Goal: Task Accomplishment & Management: Manage account settings

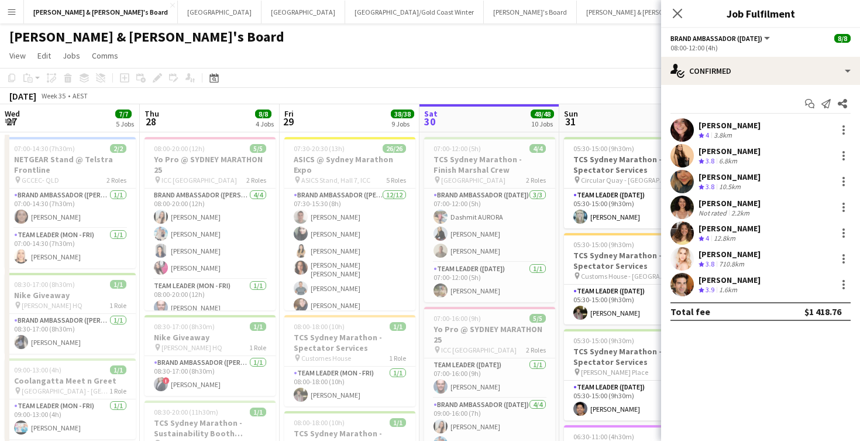
scroll to position [0, 280]
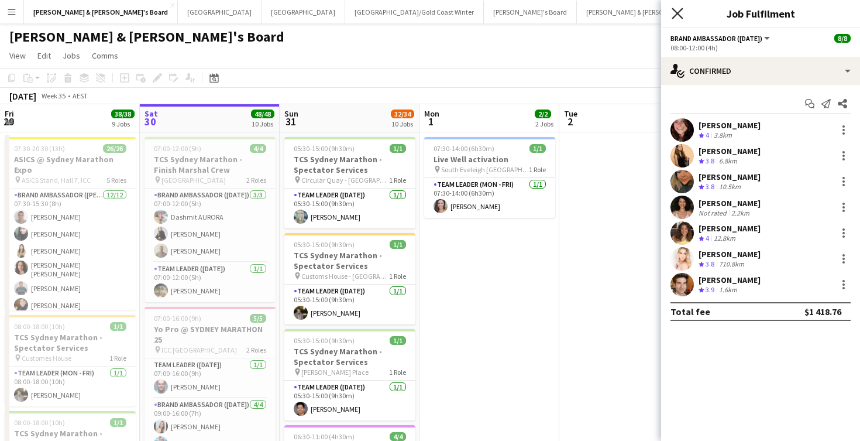
click at [679, 13] on icon "Close pop-in" at bounding box center [677, 13] width 11 height 11
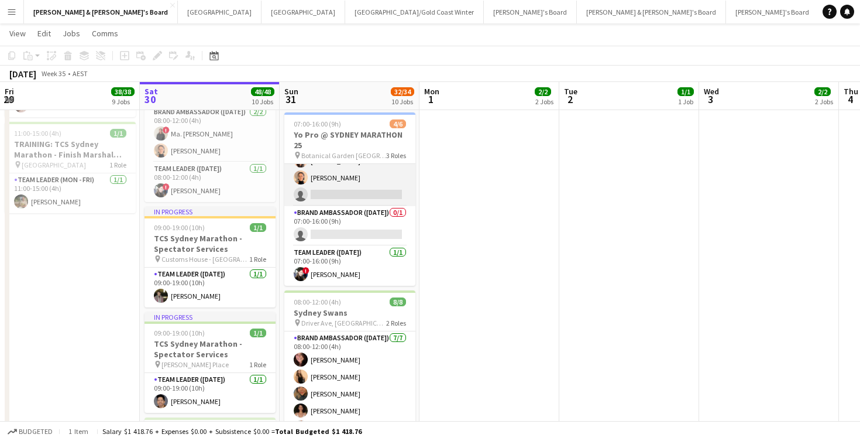
scroll to position [49, 0]
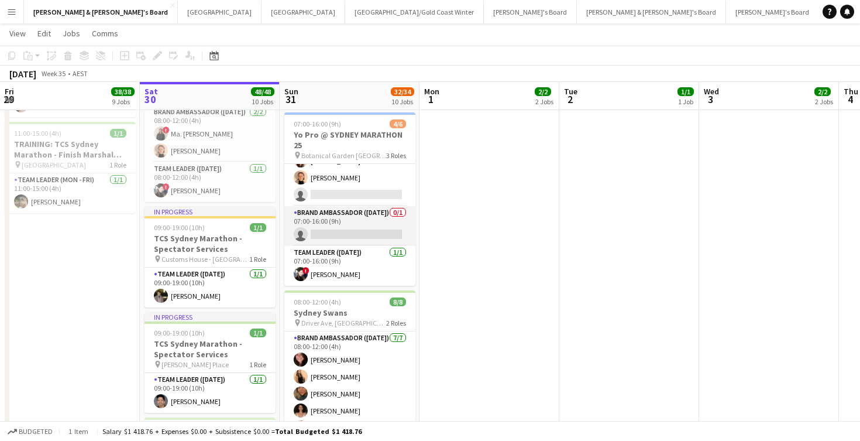
click at [361, 226] on app-card-role "Brand Ambassador ([DATE]) 0/1 07:00-16:00 (9h) single-neutral-actions" at bounding box center [349, 226] width 131 height 40
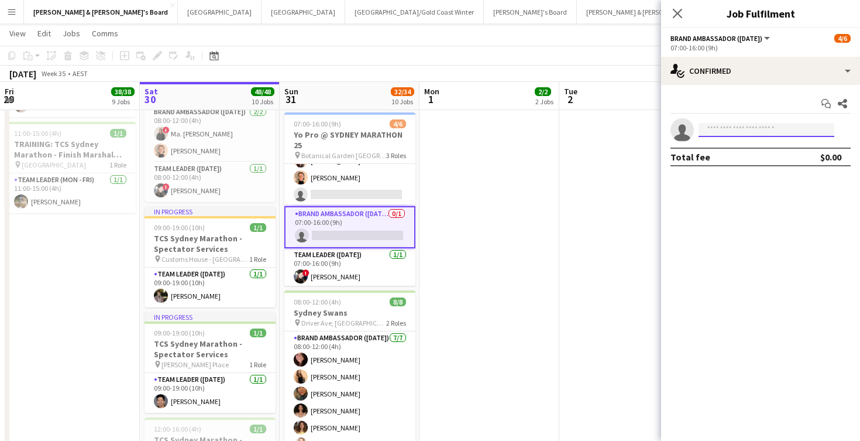
click at [730, 128] on input at bounding box center [767, 130] width 136 height 14
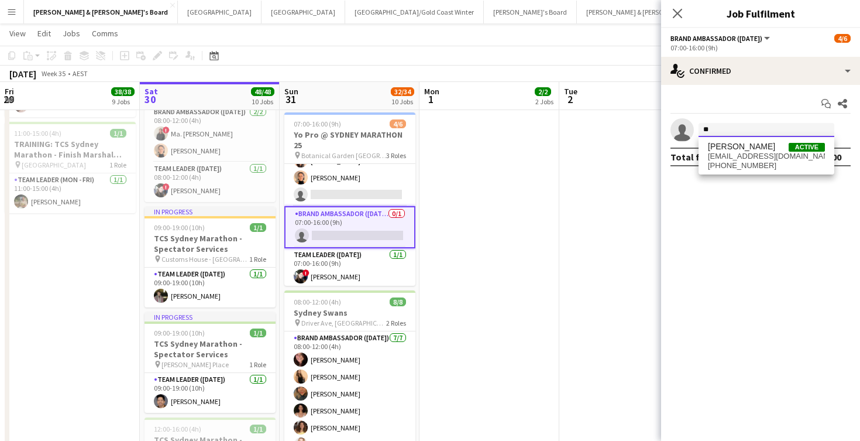
type input "*"
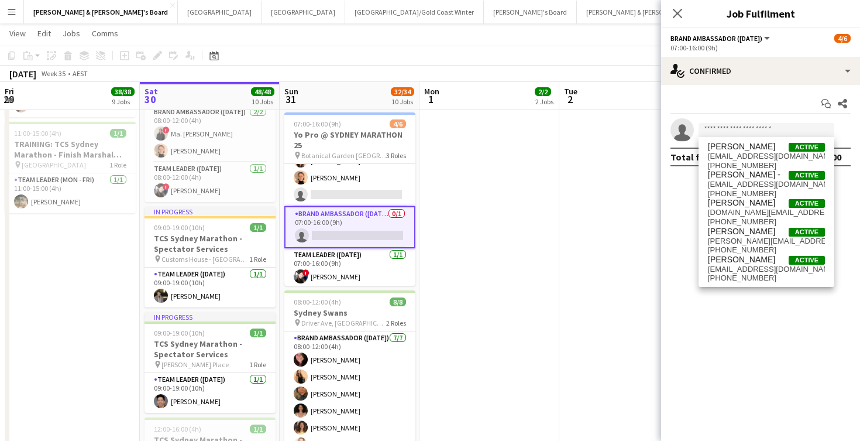
click at [11, 9] on app-icon "Menu" at bounding box center [11, 11] width 9 height 9
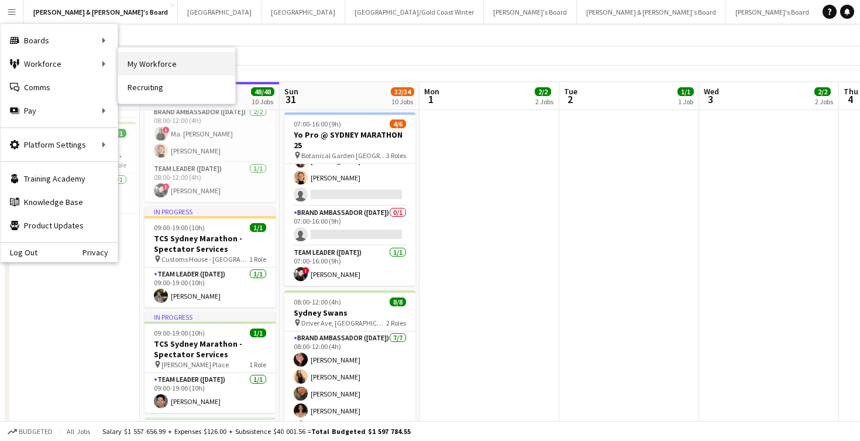
click at [178, 63] on link "My Workforce" at bounding box center [176, 63] width 117 height 23
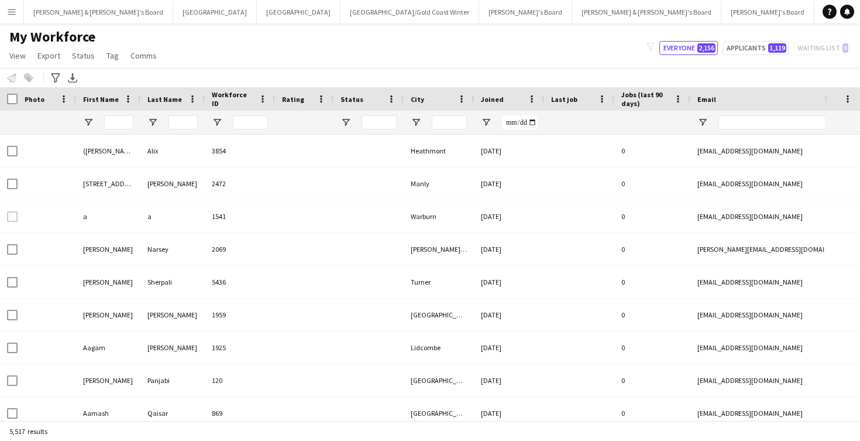
type input "****"
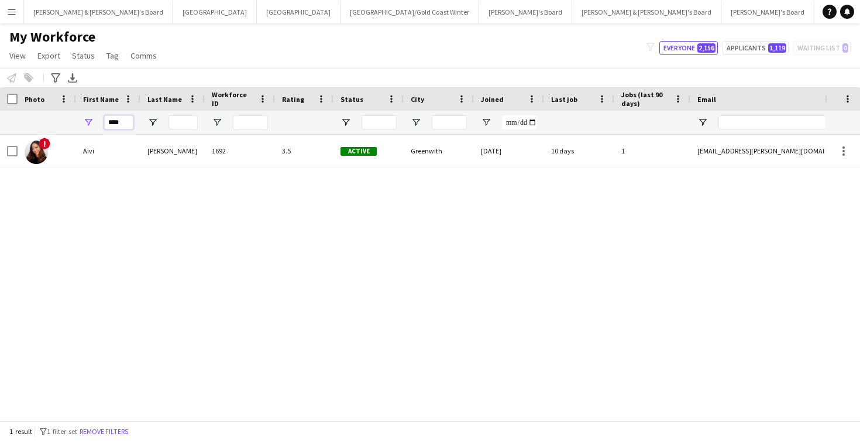
drag, startPoint x: 125, startPoint y: 123, endPoint x: 59, endPoint y: 109, distance: 67.5
click at [59, 109] on div "Workforce Details Photo First Name" at bounding box center [634, 110] width 1269 height 47
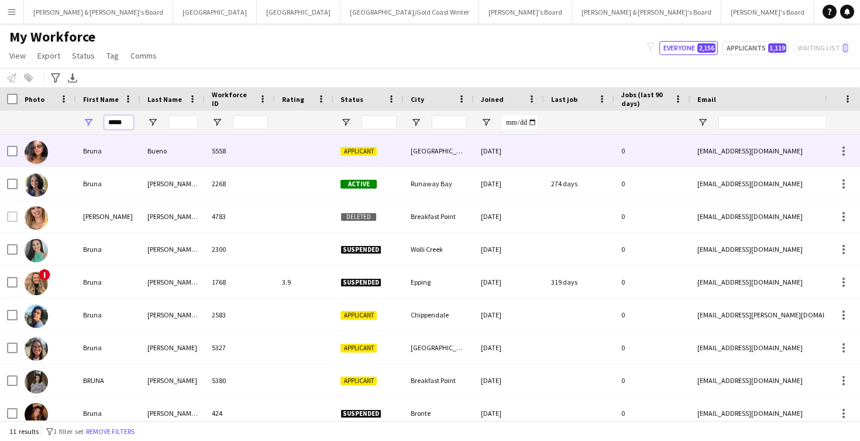
type input "*****"
click at [186, 154] on div "Bueno" at bounding box center [172, 151] width 64 height 32
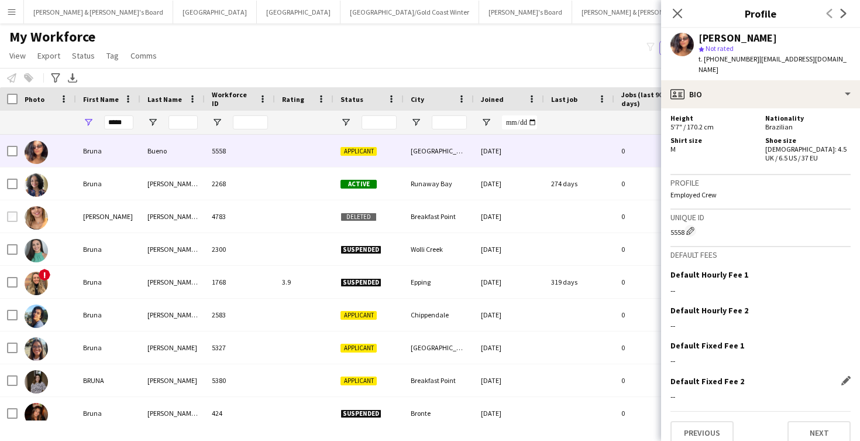
scroll to position [580, 0]
click at [798, 421] on button "Next" at bounding box center [819, 432] width 63 height 23
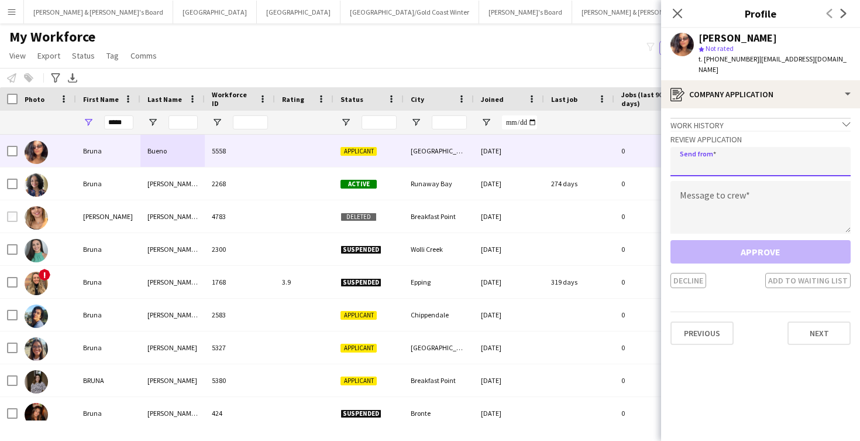
click at [744, 149] on input "email" at bounding box center [761, 161] width 180 height 29
type input "**********"
click at [759, 197] on textarea at bounding box center [761, 207] width 180 height 53
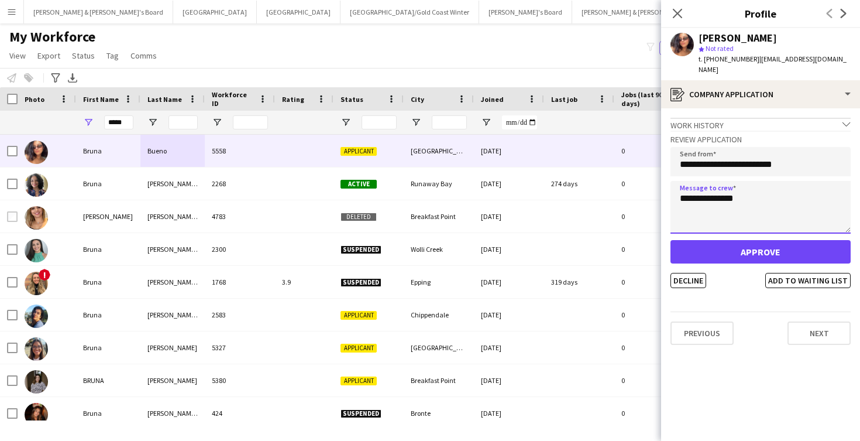
type textarea "**********"
click at [739, 240] on button "Approve" at bounding box center [761, 251] width 180 height 23
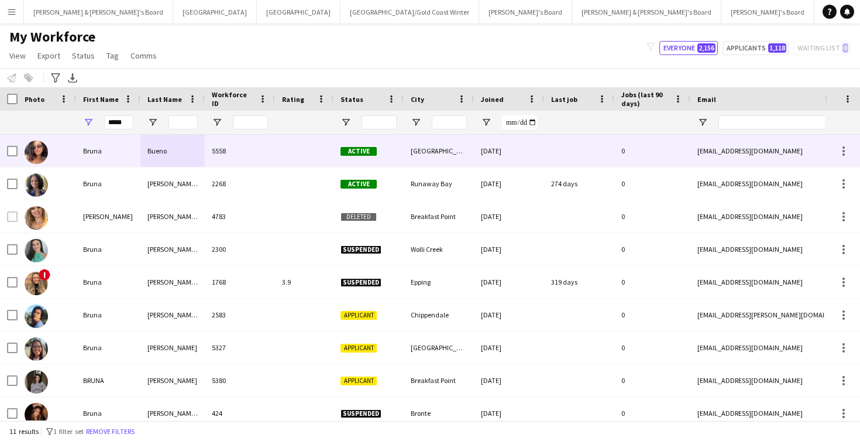
click at [279, 144] on div at bounding box center [304, 151] width 59 height 32
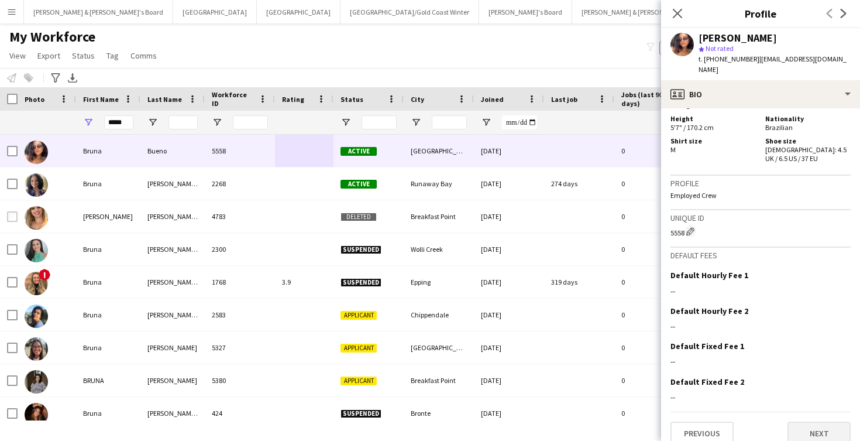
click at [818, 421] on button "Next" at bounding box center [819, 432] width 63 height 23
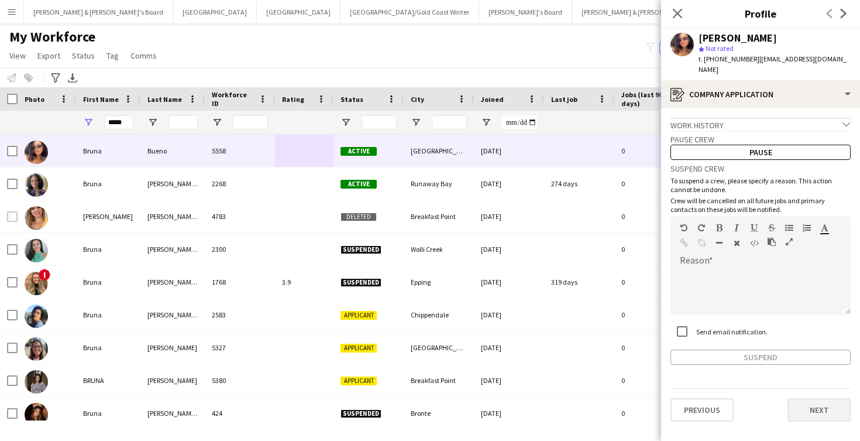
click at [815, 398] on button "Next" at bounding box center [819, 409] width 63 height 23
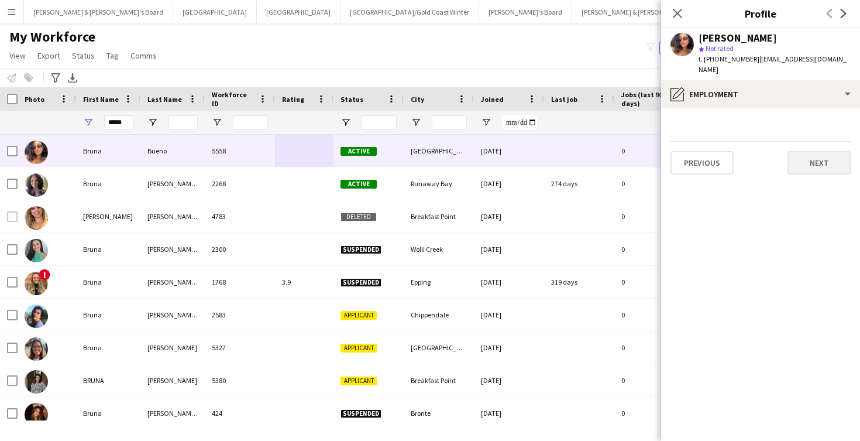
click at [820, 160] on button "Next" at bounding box center [819, 162] width 63 height 23
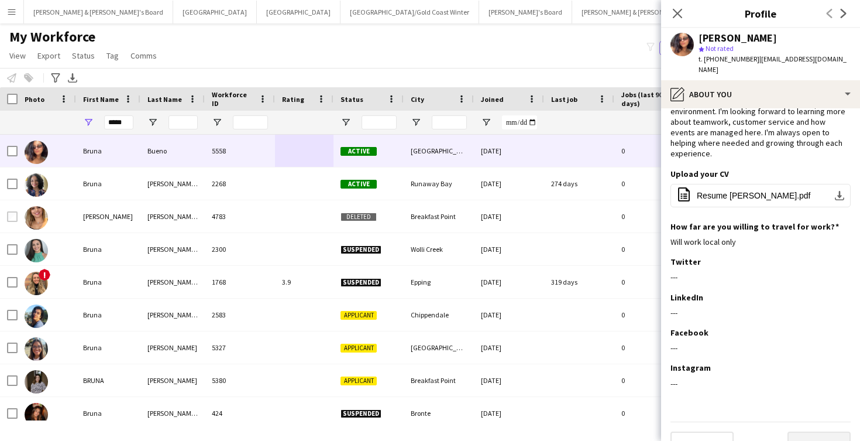
scroll to position [69, 0]
click at [802, 432] on button "Next" at bounding box center [819, 443] width 63 height 23
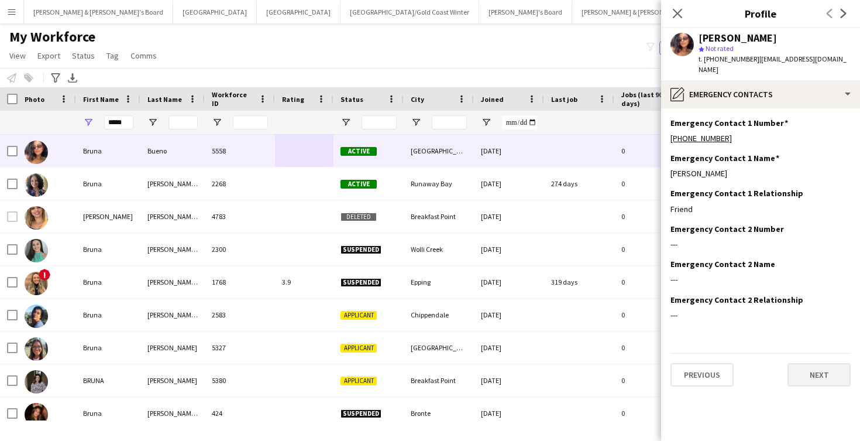
scroll to position [0, 0]
click at [808, 364] on button "Next" at bounding box center [819, 374] width 63 height 23
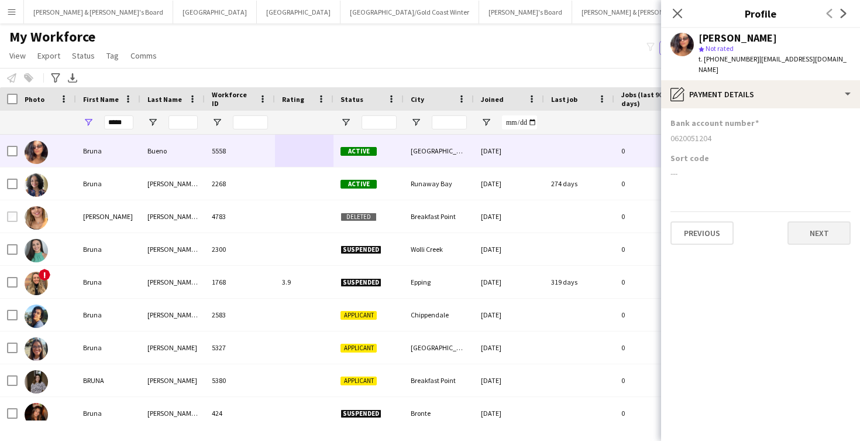
click at [824, 222] on button "Next" at bounding box center [819, 232] width 63 height 23
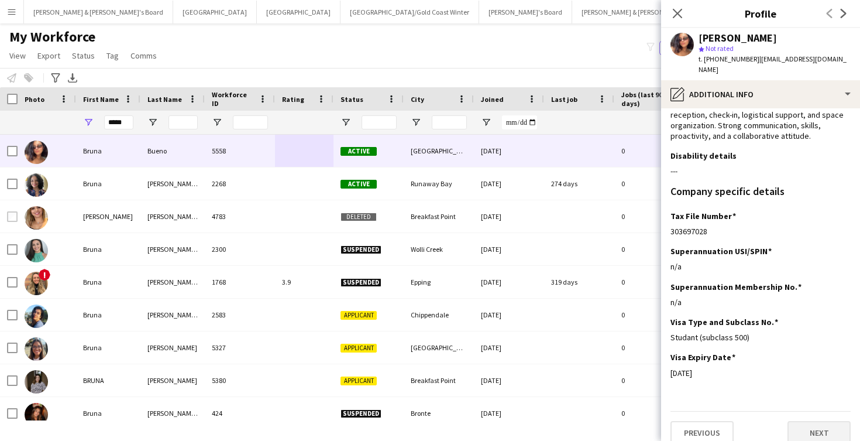
scroll to position [80, 0]
click at [800, 421] on button "Next" at bounding box center [819, 432] width 63 height 23
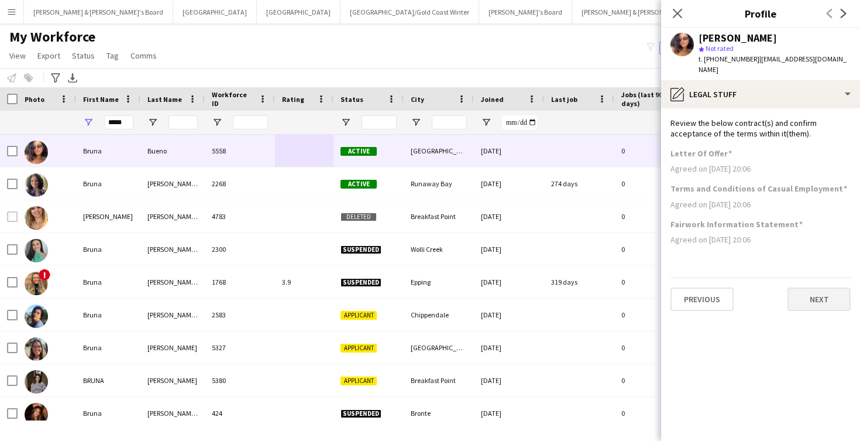
click at [828, 287] on button "Next" at bounding box center [819, 298] width 63 height 23
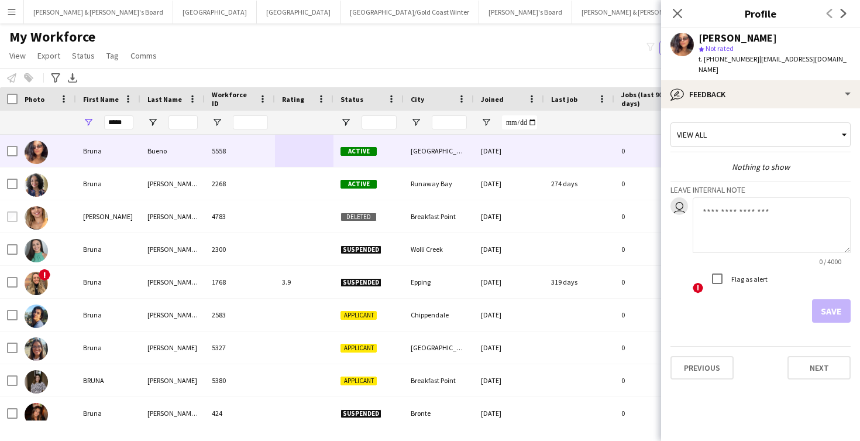
click at [749, 197] on textarea at bounding box center [772, 225] width 158 height 56
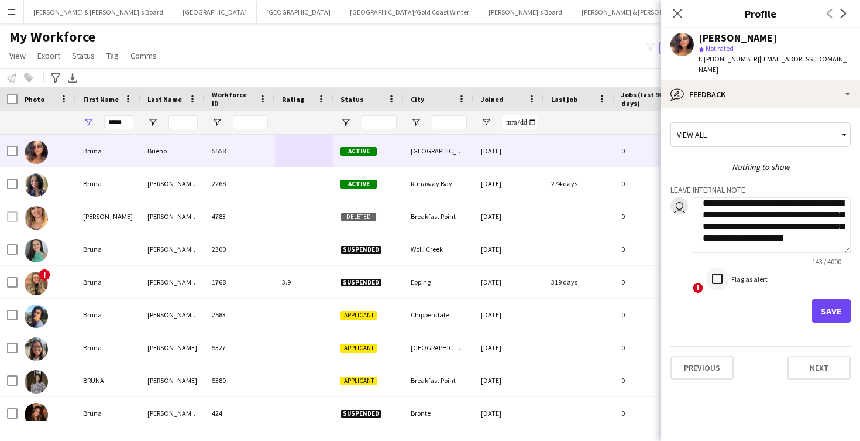
scroll to position [9, 0]
type textarea "**********"
click at [816, 361] on button "Next" at bounding box center [819, 367] width 63 height 23
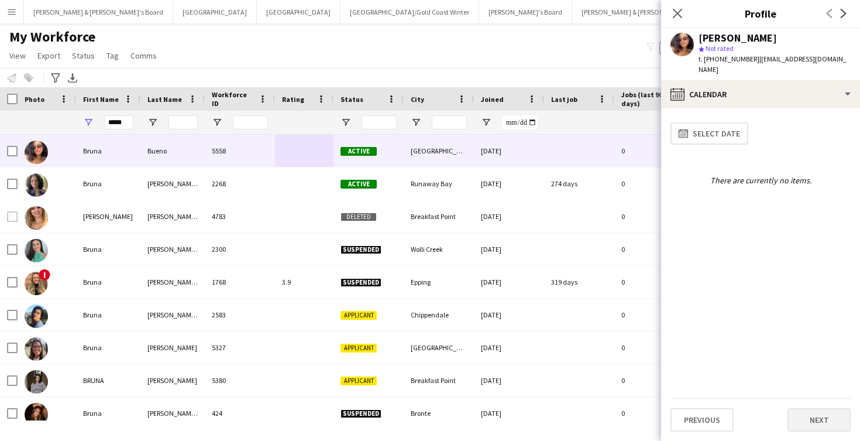
click at [811, 424] on button "Next" at bounding box center [819, 419] width 63 height 23
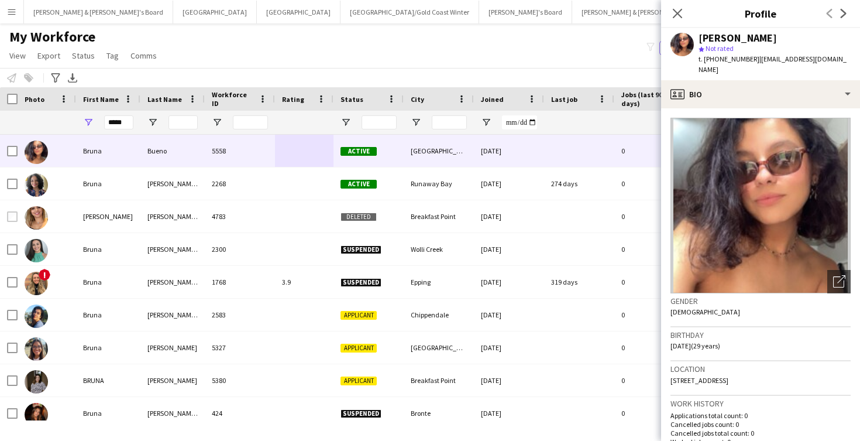
click at [577, 57] on div "My Workforce View Views Default view New view Update view Delete view Edit name…" at bounding box center [430, 48] width 860 height 40
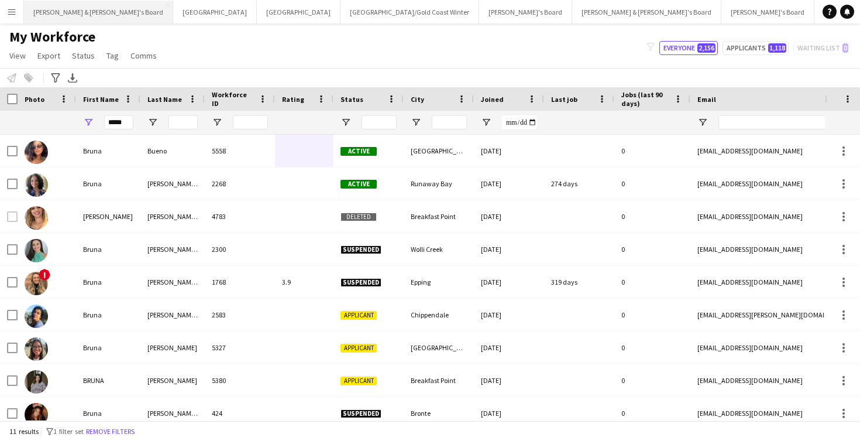
click at [71, 14] on button "[PERSON_NAME] & [PERSON_NAME]'s Board Close" at bounding box center [98, 12] width 149 height 23
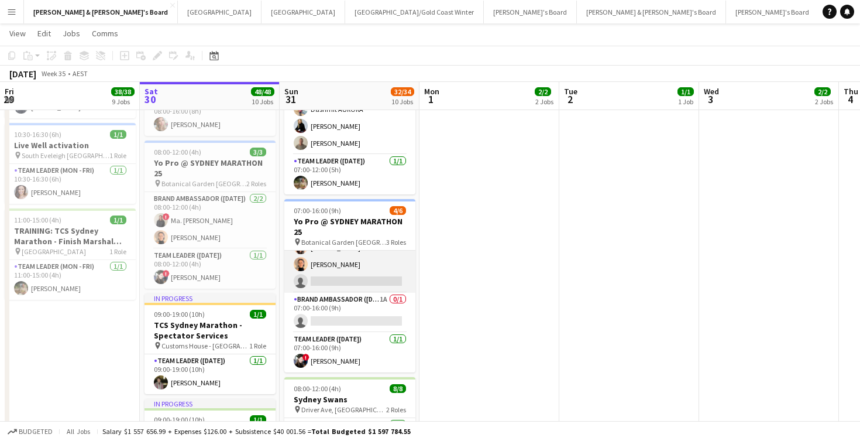
scroll to position [49, 0]
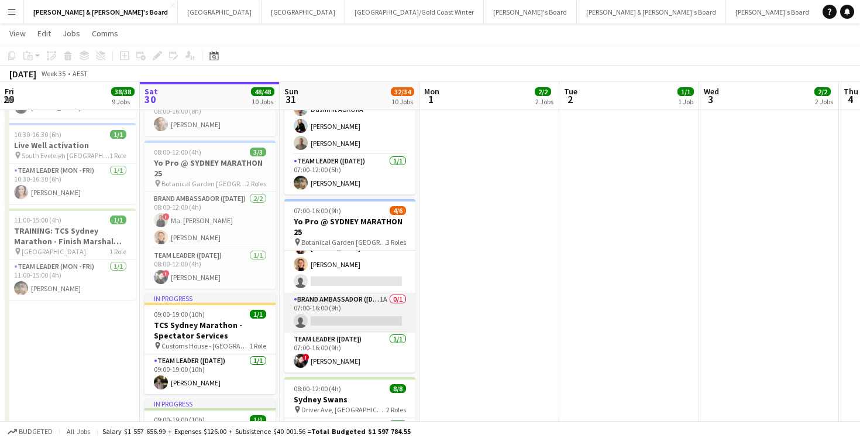
click at [363, 311] on app-card-role "Brand Ambassador ([DATE]) 1A 0/1 07:00-16:00 (9h) single-neutral-actions" at bounding box center [349, 313] width 131 height 40
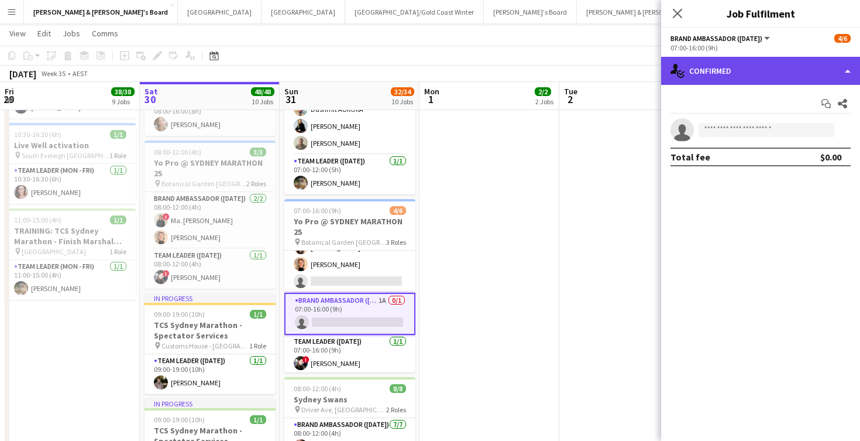
click at [743, 76] on div "single-neutral-actions-check-2 Confirmed" at bounding box center [760, 71] width 199 height 28
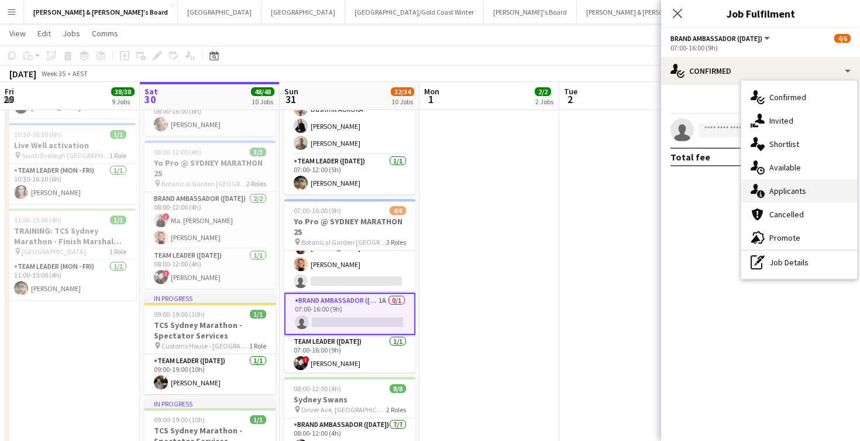
click at [795, 191] on div "single-neutral-actions-information Applicants" at bounding box center [800, 190] width 116 height 23
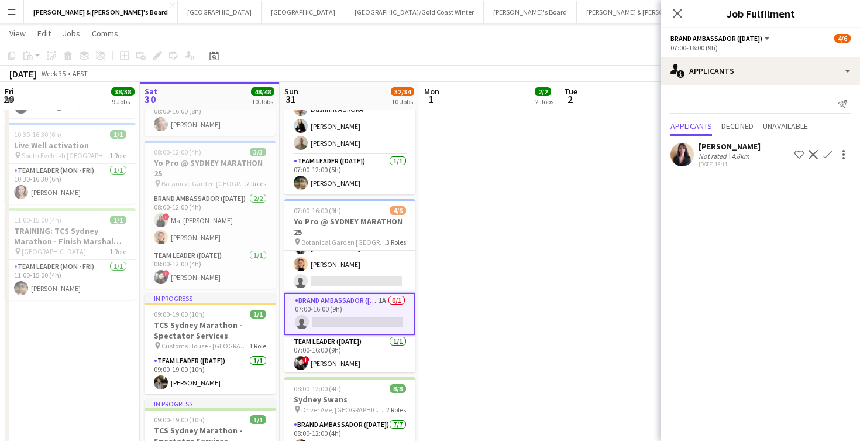
click at [577, 272] on app-date-cell at bounding box center [630, 52] width 140 height 1326
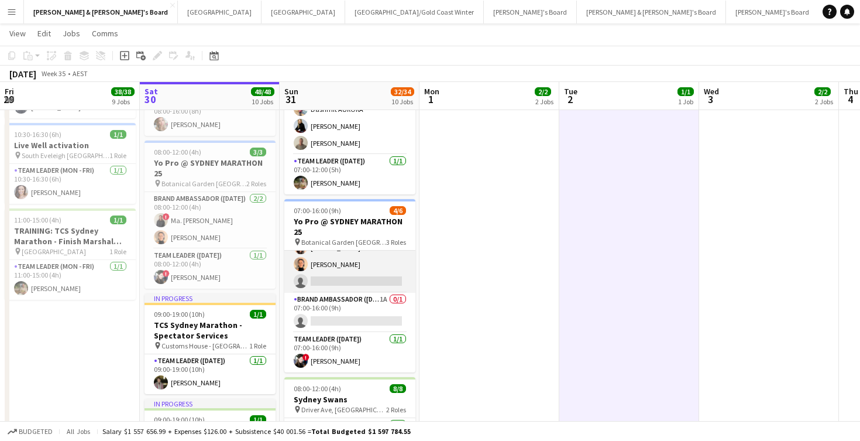
click at [372, 274] on app-card-role "Brand Ambassador ([DATE]) [DATE] 07:00-16:00 (9h) ! Ma. [PERSON_NAME] [PERSON_N…" at bounding box center [349, 247] width 131 height 91
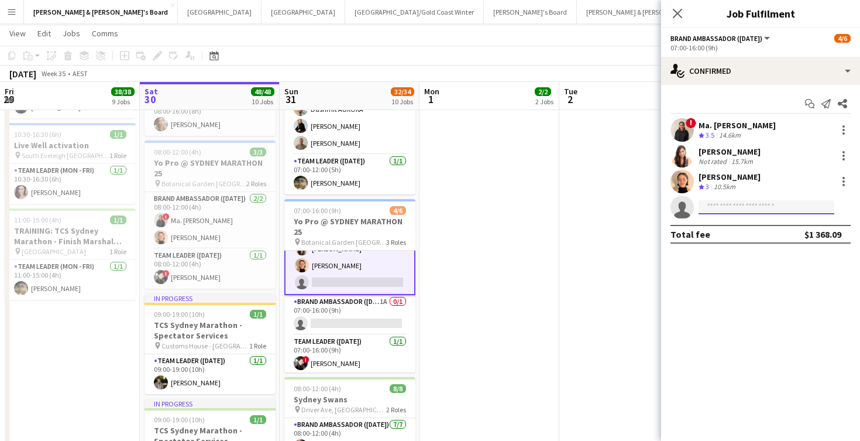
click at [723, 208] on input at bounding box center [767, 207] width 136 height 14
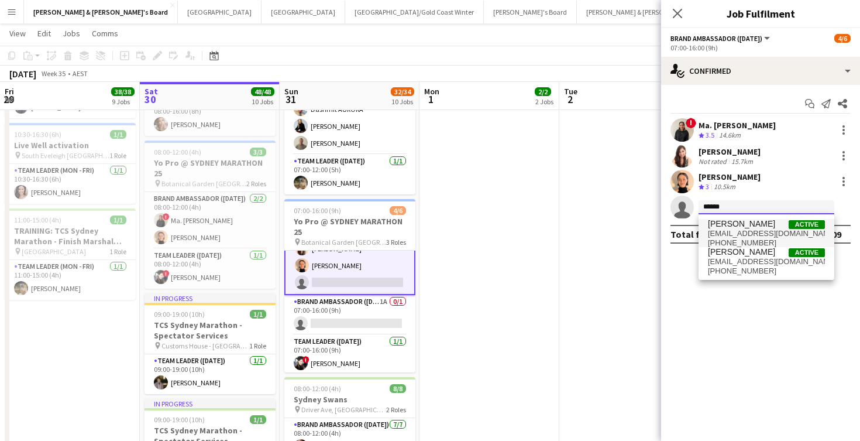
type input "*****"
click at [747, 226] on span "[PERSON_NAME]" at bounding box center [741, 224] width 67 height 10
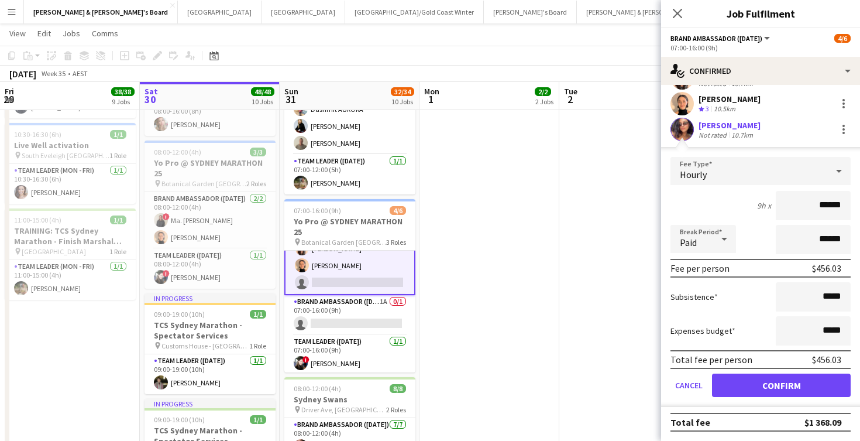
scroll to position [78, 0]
click at [751, 389] on button "Confirm" at bounding box center [781, 384] width 139 height 23
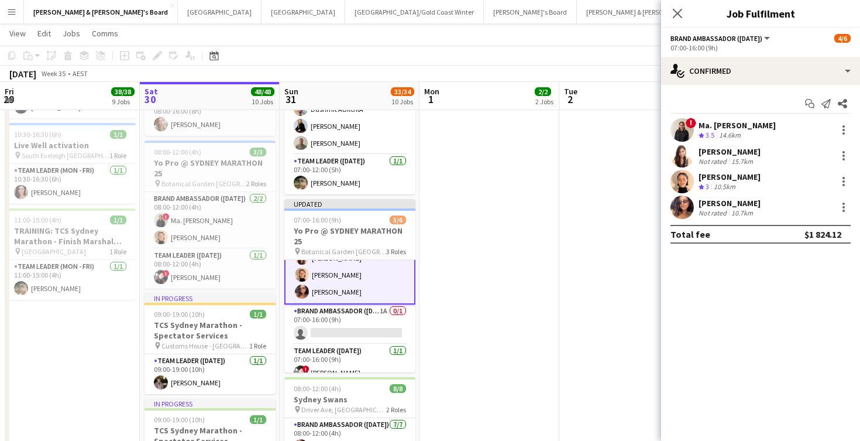
click at [592, 271] on app-date-cell at bounding box center [630, 52] width 140 height 1326
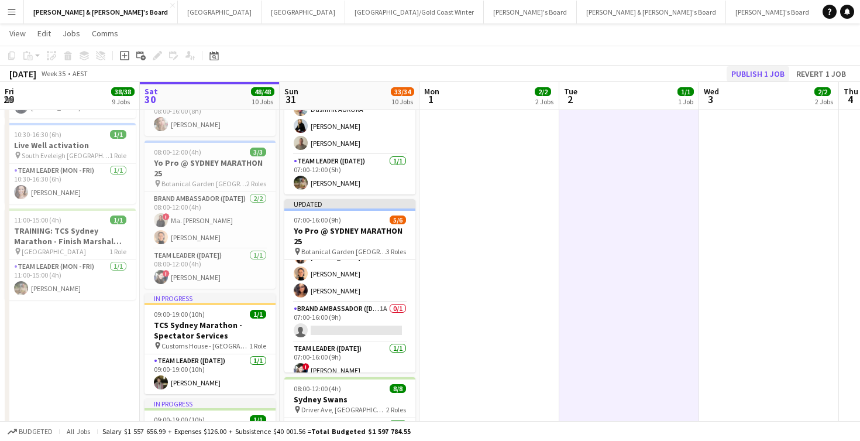
click at [756, 72] on button "Publish 1 job" at bounding box center [758, 73] width 63 height 15
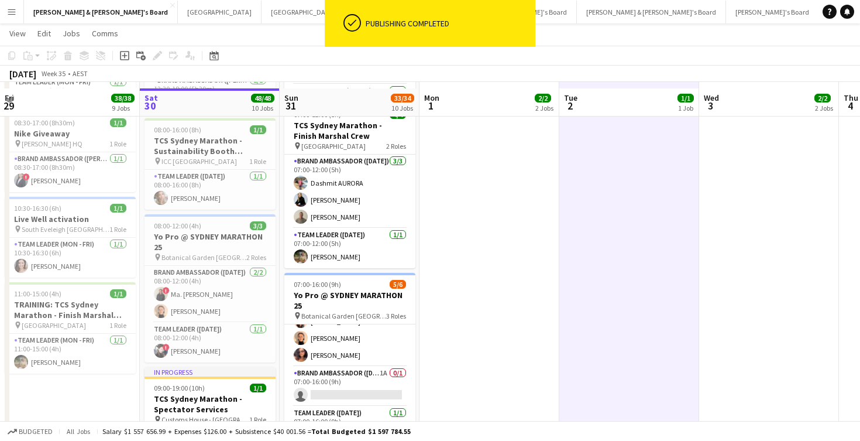
scroll to position [676, 0]
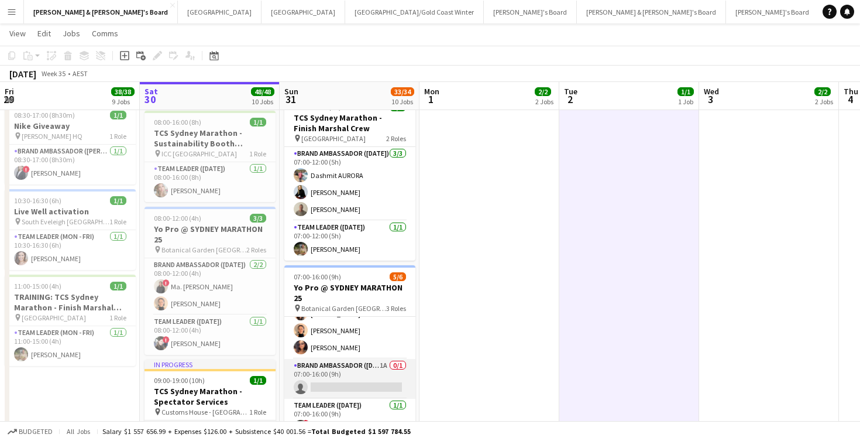
click at [362, 370] on app-card-role "Brand Ambassador ([DATE]) 1A 0/1 07:00-16:00 (9h) single-neutral-actions" at bounding box center [349, 379] width 131 height 40
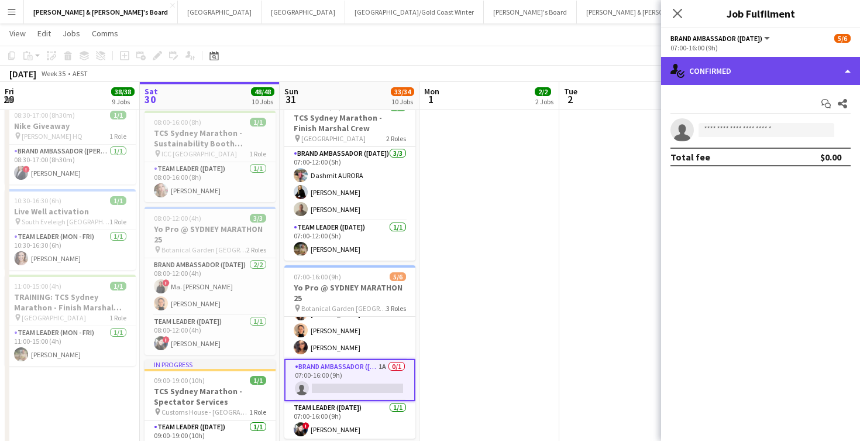
click at [728, 63] on div "single-neutral-actions-check-2 Confirmed" at bounding box center [760, 71] width 199 height 28
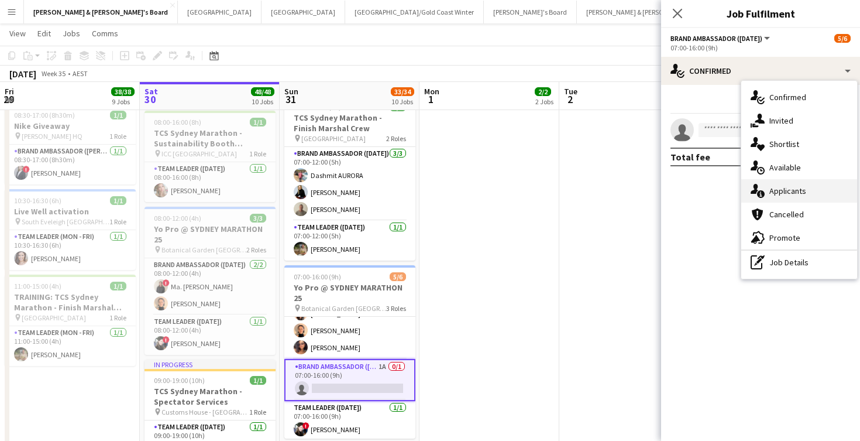
click at [786, 190] on div "single-neutral-actions-information Applicants" at bounding box center [800, 190] width 116 height 23
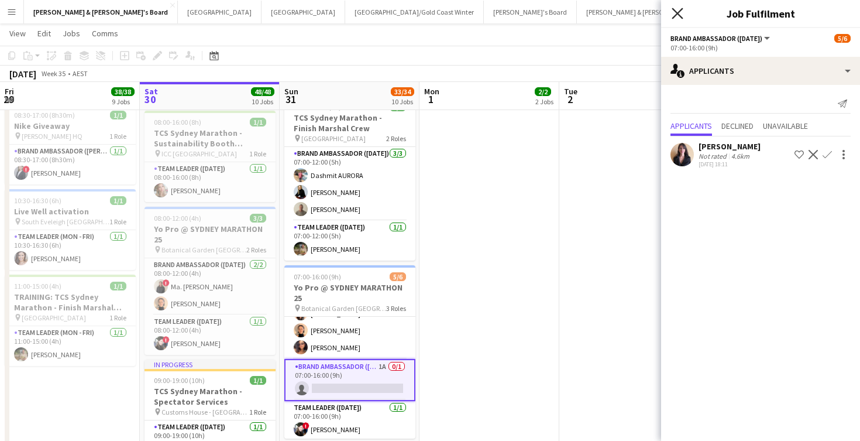
click at [680, 15] on icon at bounding box center [677, 13] width 11 height 11
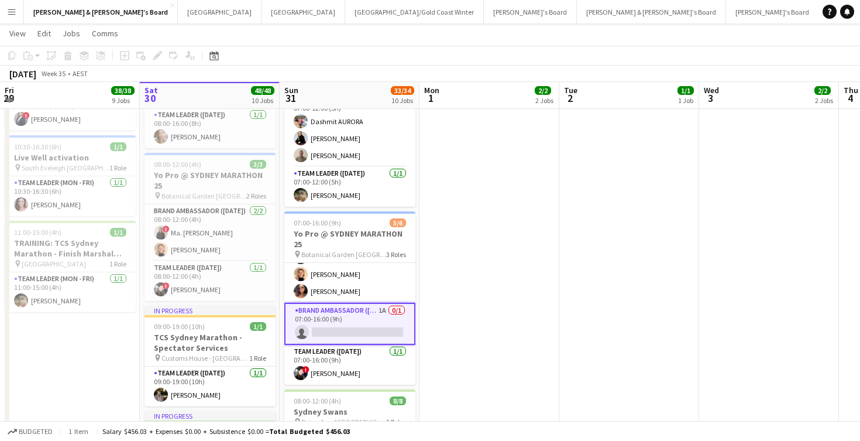
scroll to position [731, 0]
click at [372, 322] on app-card-role "Brand Ambassador ([DATE]) 1A 0/1 07:00-16:00 (9h) single-neutral-actions" at bounding box center [349, 322] width 131 height 42
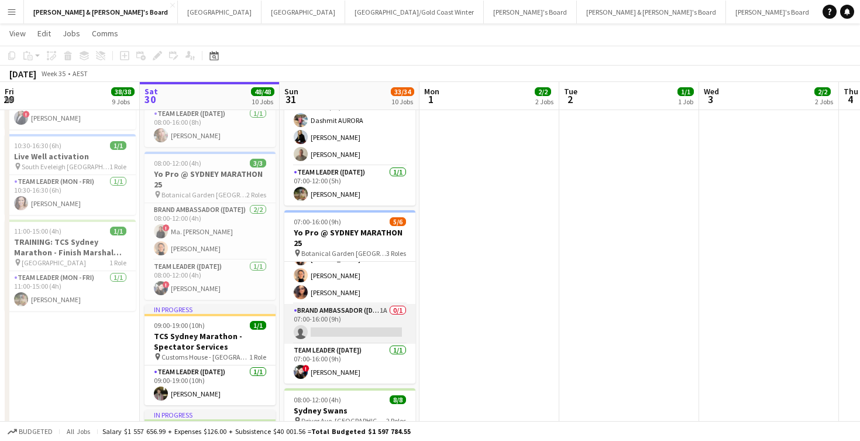
scroll to position [49, 0]
click at [372, 322] on app-card-role "Brand Ambassador ([DATE]) 1A 0/1 07:00-16:00 (9h) single-neutral-actions" at bounding box center [349, 324] width 131 height 40
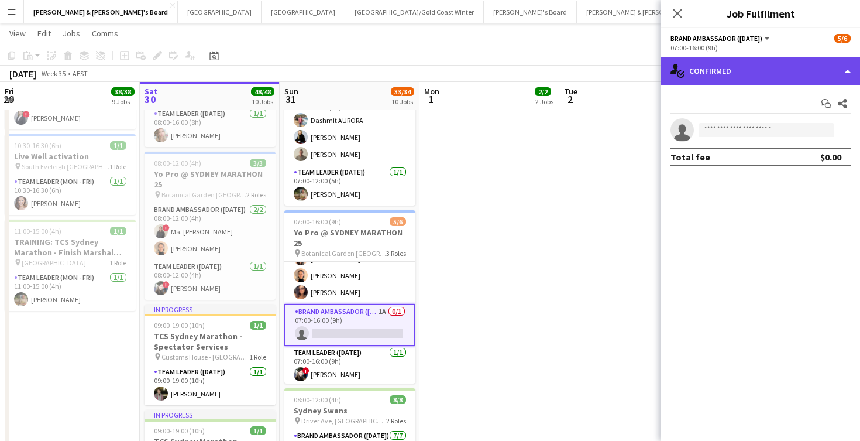
click at [752, 70] on div "single-neutral-actions-check-2 Confirmed" at bounding box center [760, 71] width 199 height 28
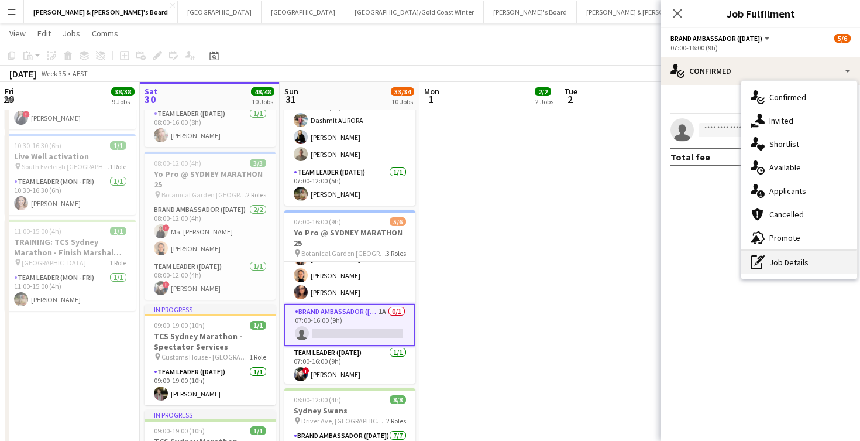
click at [791, 264] on div "pen-write Job Details" at bounding box center [800, 262] width 116 height 23
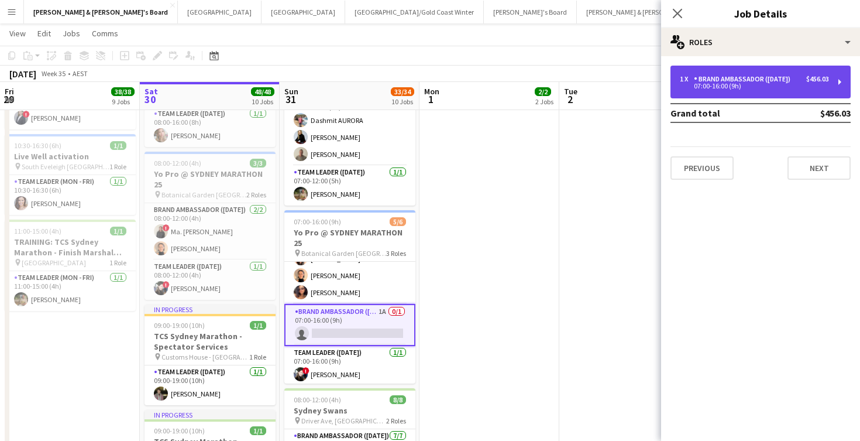
click at [764, 73] on div "1 x Brand Ambassador ([DATE]) $456.03 07:00-16:00 (9h)" at bounding box center [761, 82] width 180 height 33
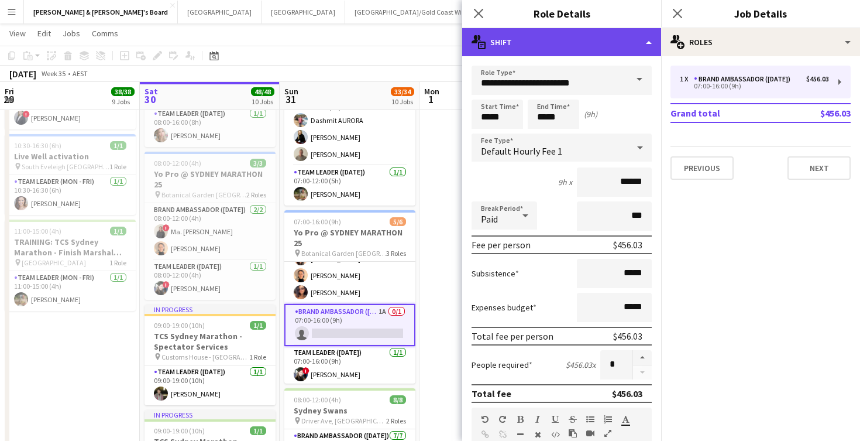
click at [650, 42] on div "multiple-actions-text Shift" at bounding box center [561, 42] width 199 height 28
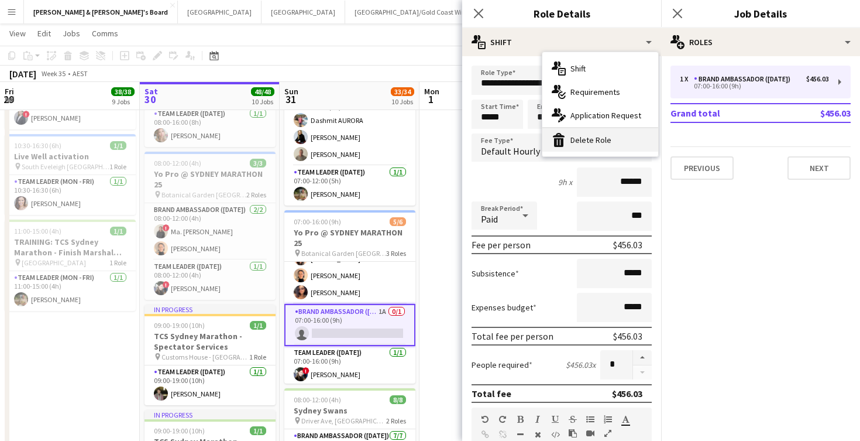
click at [592, 142] on div "bin-2 Delete Role" at bounding box center [601, 139] width 116 height 23
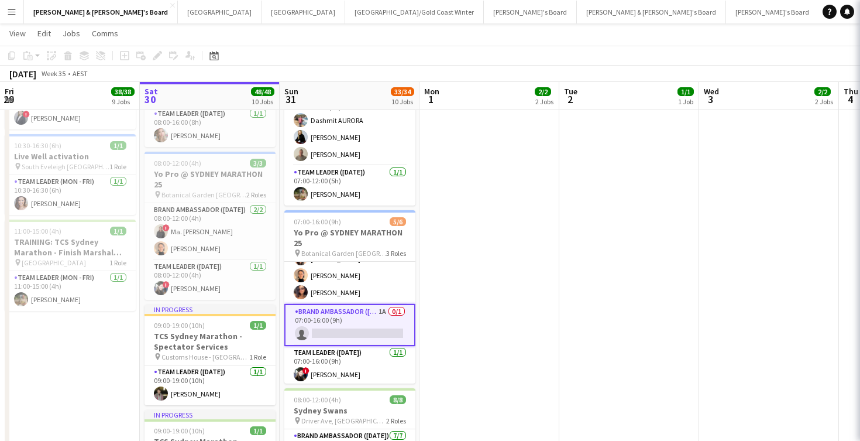
scroll to position [18, 0]
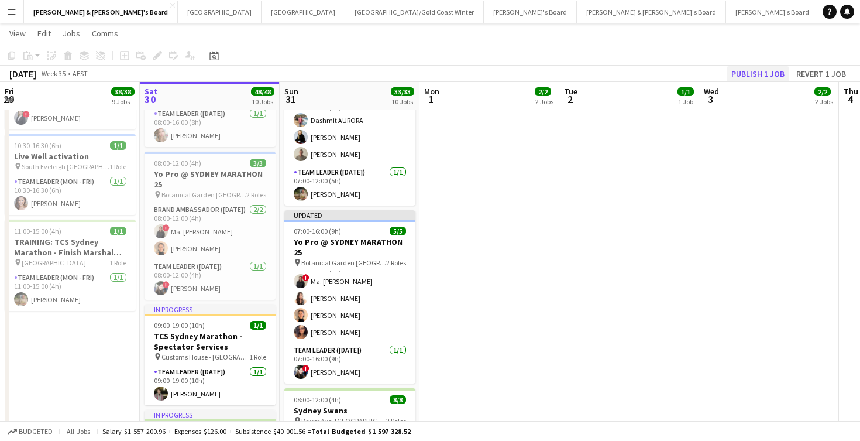
click at [748, 77] on button "Publish 1 job" at bounding box center [758, 73] width 63 height 15
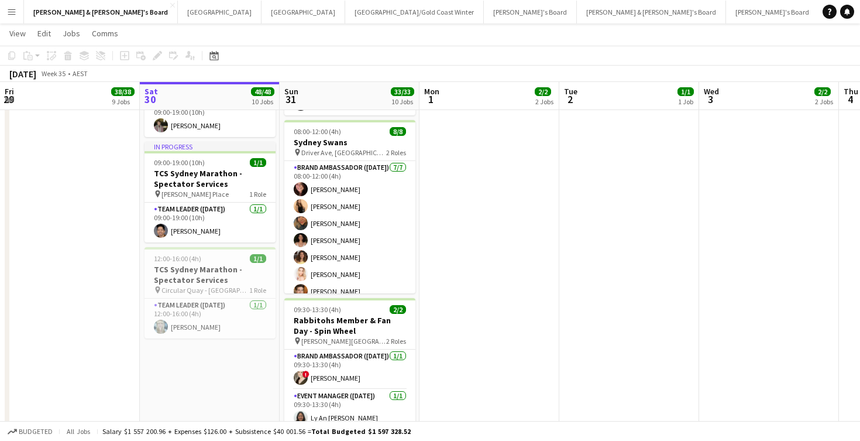
scroll to position [1004, 0]
